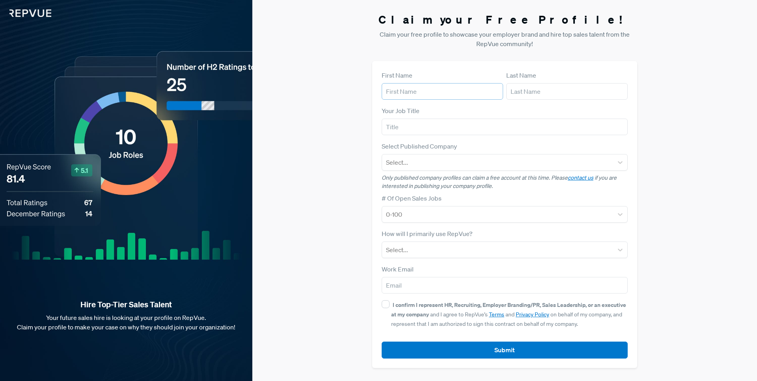
click at [434, 94] on input "text" at bounding box center [442, 91] width 121 height 17
type input "[PERSON_NAME]"
type input "Business Development Representative"
click at [429, 172] on article "Select Published Company Select... Only published company profiles can claim a …" at bounding box center [505, 166] width 246 height 49
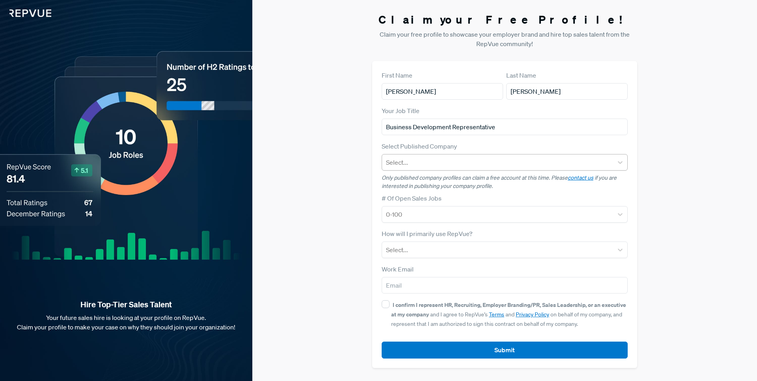
click at [432, 167] on div at bounding box center [497, 162] width 223 height 11
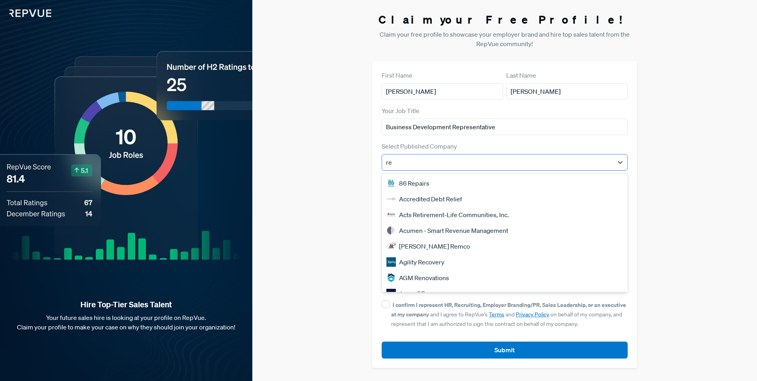
type input "r"
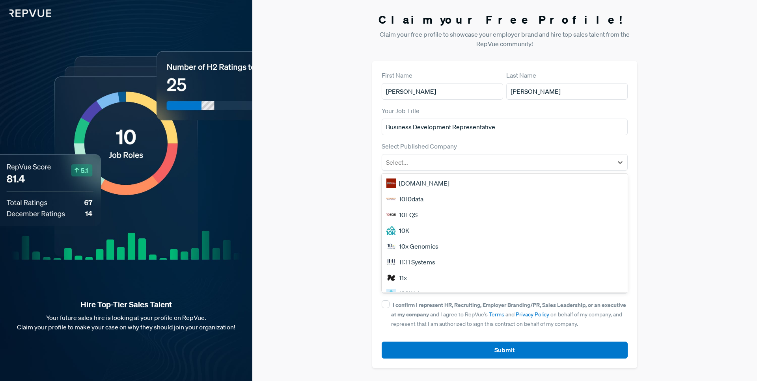
click at [339, 184] on div "Claim your Free Profile! Claim your free profile to showcase your employer bran…" at bounding box center [504, 190] width 505 height 381
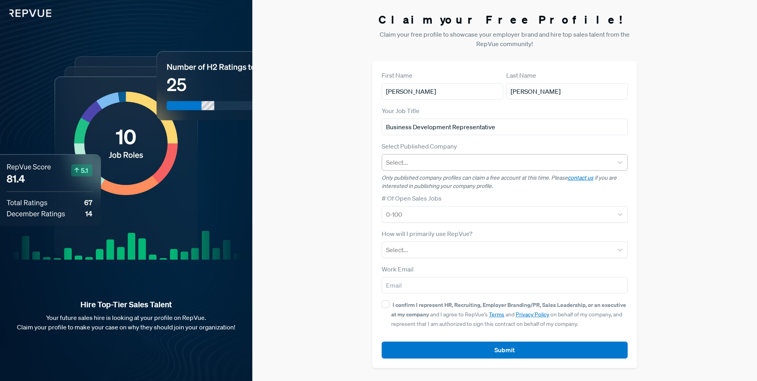
click at [430, 162] on div at bounding box center [497, 162] width 223 height 11
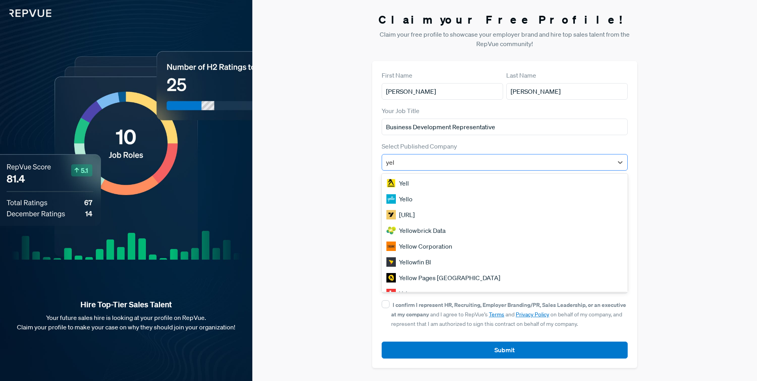
type input "yelp"
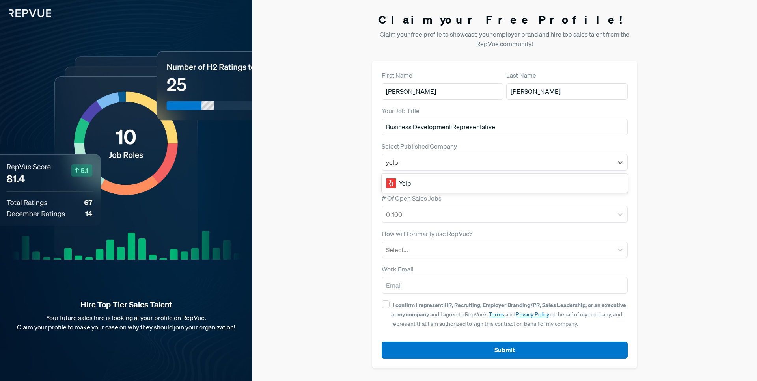
drag, startPoint x: 423, startPoint y: 175, endPoint x: 424, endPoint y: 180, distance: 4.6
click at [423, 177] on div "Yelp" at bounding box center [505, 183] width 246 height 16
click at [424, 180] on p "Only published company profiles can claim a free account at this time. Please c…" at bounding box center [505, 182] width 246 height 17
click at [433, 209] on div at bounding box center [497, 214] width 223 height 11
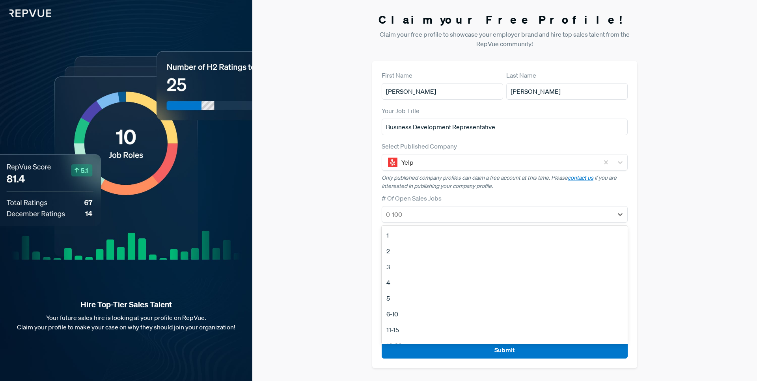
click at [446, 197] on div "# Of Open Sales Jobs 1, 1 of 12. 12 results available. Use Up and Down to choos…" at bounding box center [505, 208] width 246 height 29
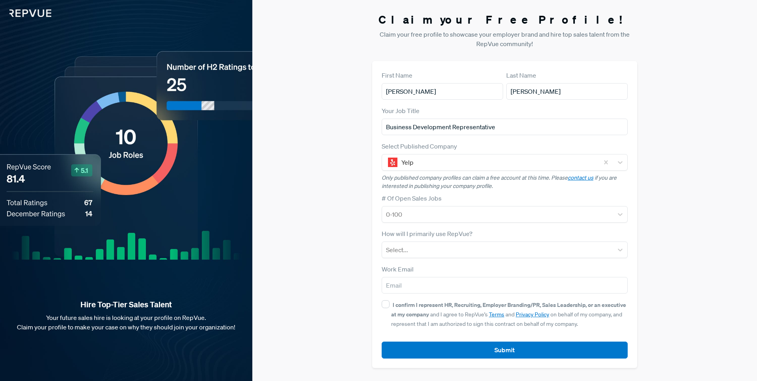
click at [48, 14] on img at bounding box center [25, 8] width 51 height 17
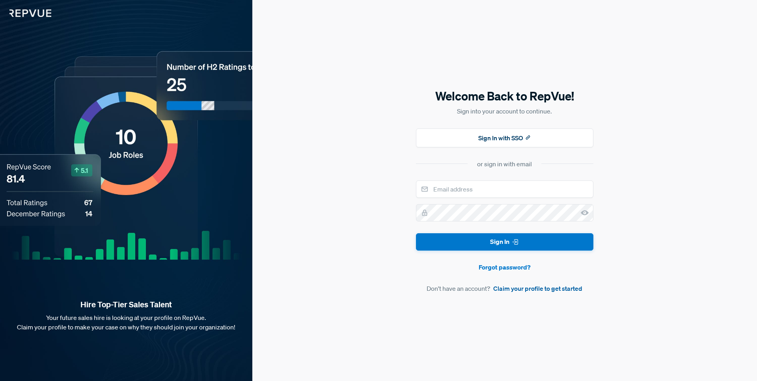
click at [524, 290] on link "Claim your profile to get started" at bounding box center [537, 288] width 89 height 9
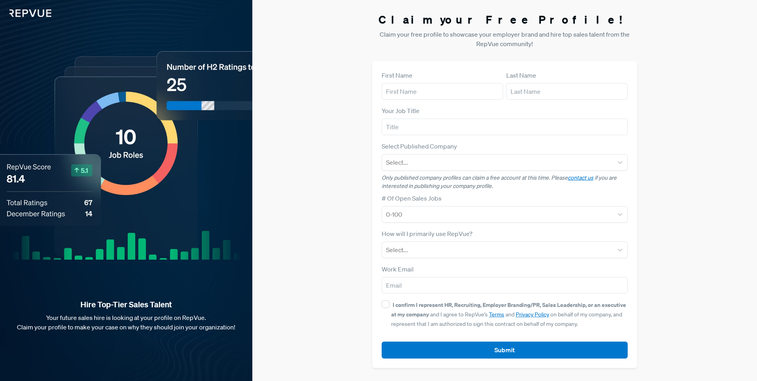
click at [49, 14] on img at bounding box center [25, 8] width 51 height 17
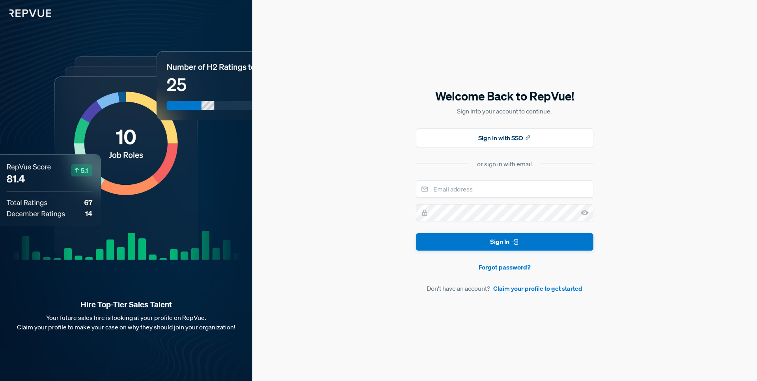
click at [47, 14] on img at bounding box center [25, 8] width 51 height 17
